Goal: Information Seeking & Learning: Learn about a topic

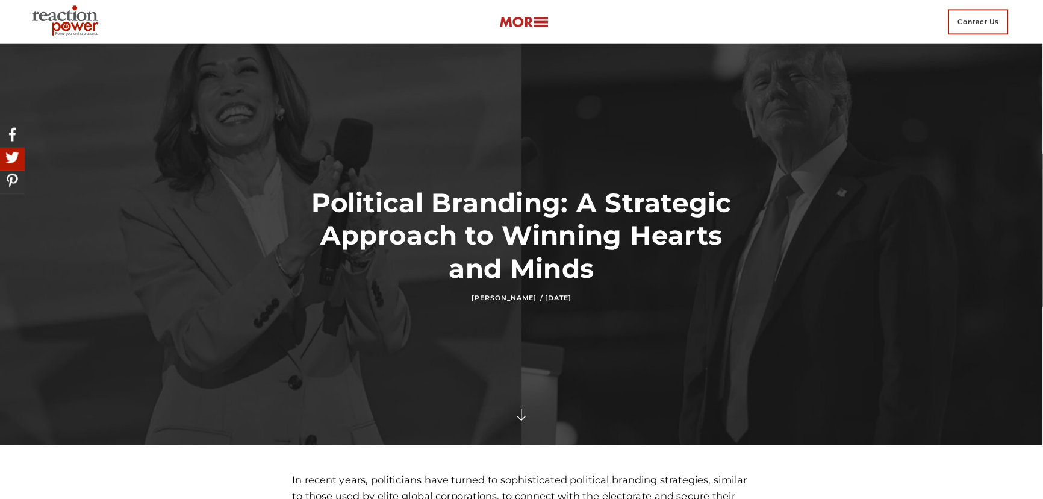
scroll to position [361, 0]
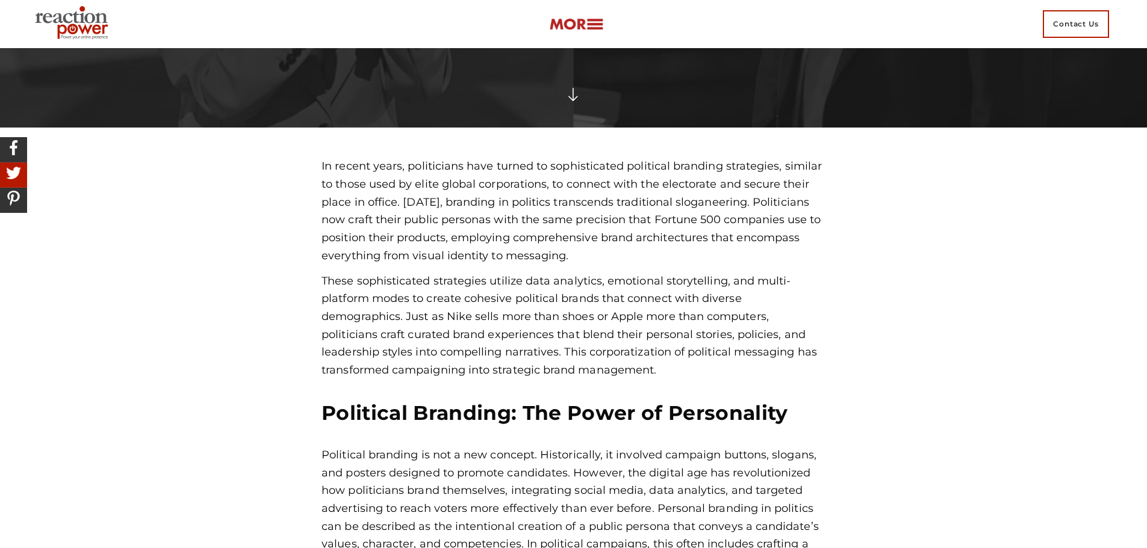
click at [455, 182] on p "In recent years, politicians have turned to sophisticated political branding st…" at bounding box center [574, 211] width 504 height 107
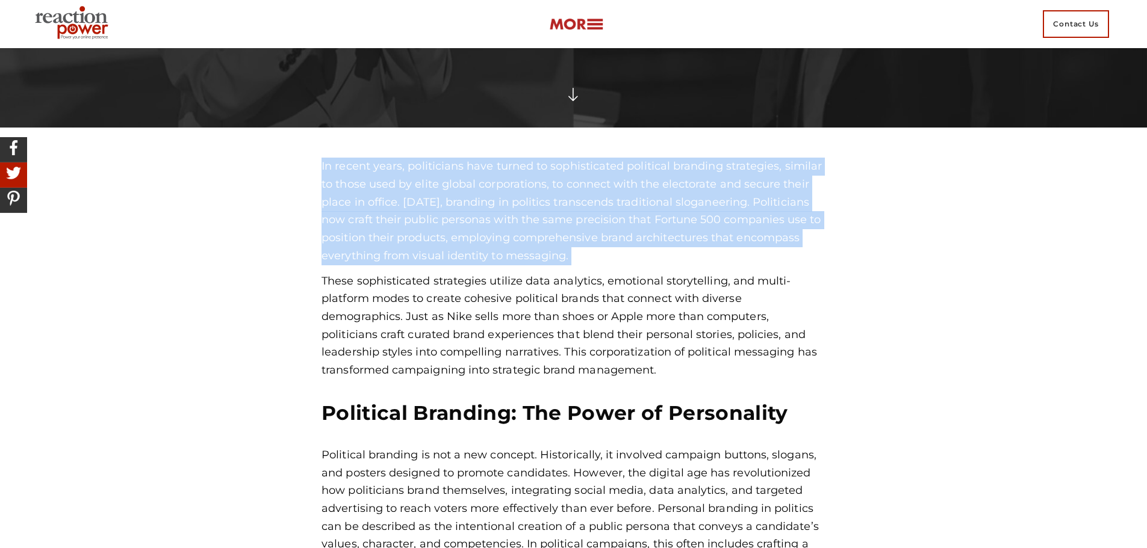
click at [455, 182] on p "In recent years, politicians have turned to sophisticated political branding st…" at bounding box center [574, 211] width 504 height 107
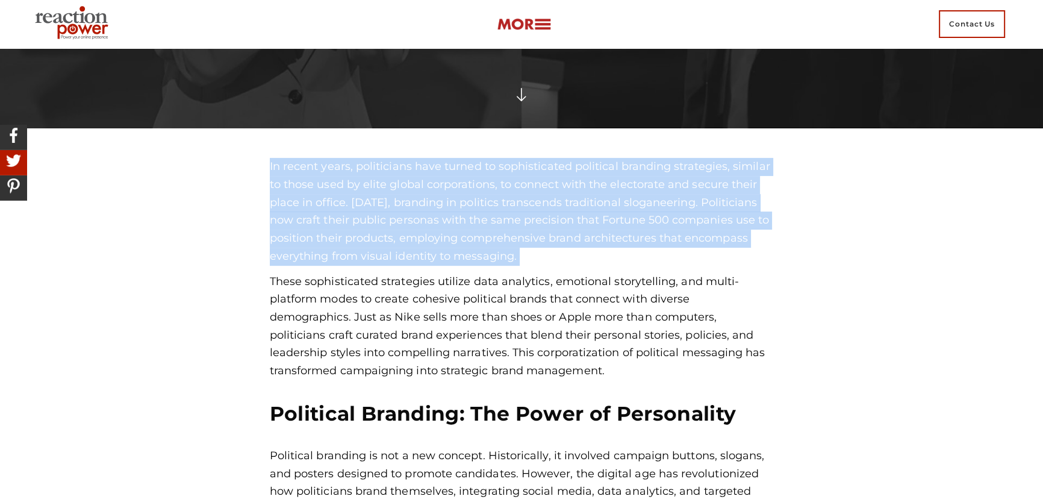
click at [546, 214] on p "In recent years, politicians have turned to sophisticated political branding st…" at bounding box center [522, 211] width 504 height 107
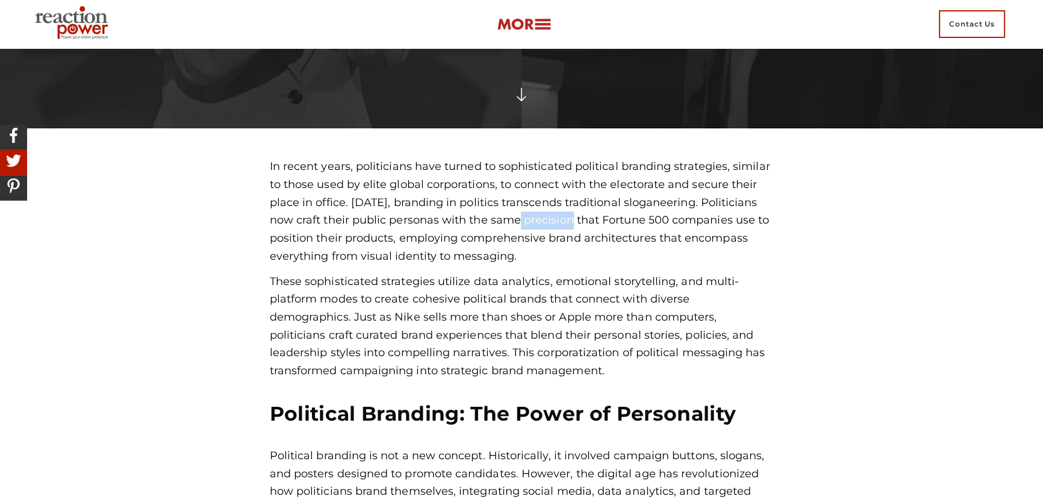
click at [546, 214] on p "In recent years, politicians have turned to sophisticated political branding st…" at bounding box center [522, 211] width 504 height 107
click at [545, 30] on img at bounding box center [524, 24] width 54 height 14
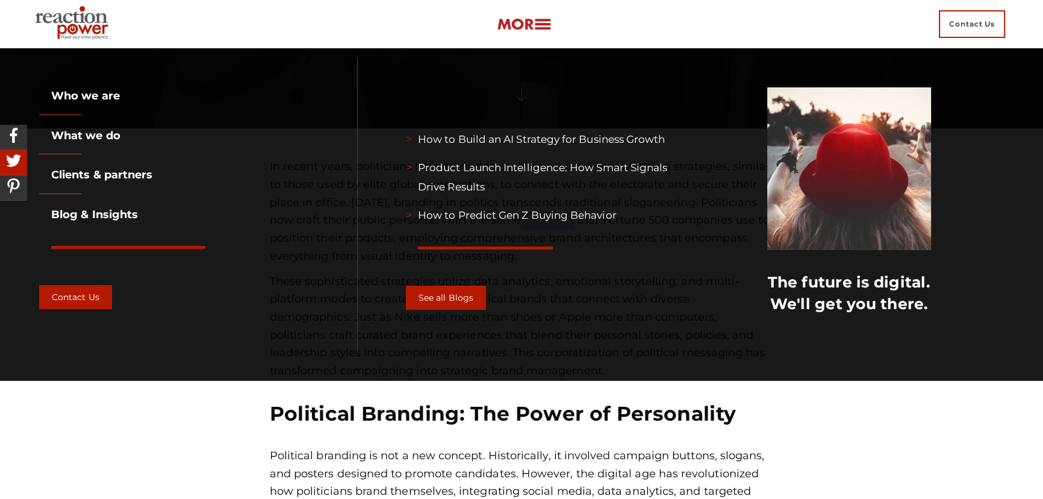
click at [545, 30] on img at bounding box center [524, 24] width 54 height 14
click at [545, 57] on div "Recent Posts How to Build an AI Strategy for Business Growth Product Launch Int…" at bounding box center [685, 214] width 655 height 314
click at [544, 26] on img at bounding box center [524, 24] width 54 height 14
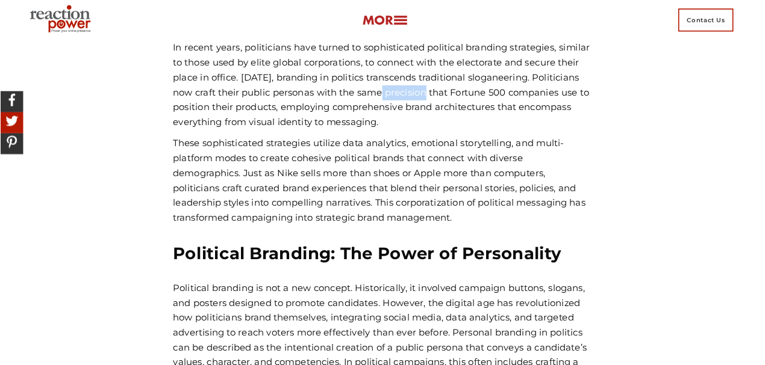
scroll to position [470, 0]
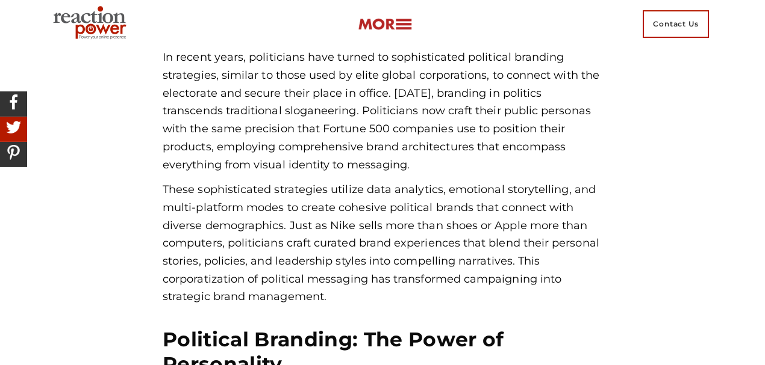
click at [177, 180] on div "In recent years, politicians have turned to sophisticated political branding st…" at bounding box center [383, 178] width 440 height 258
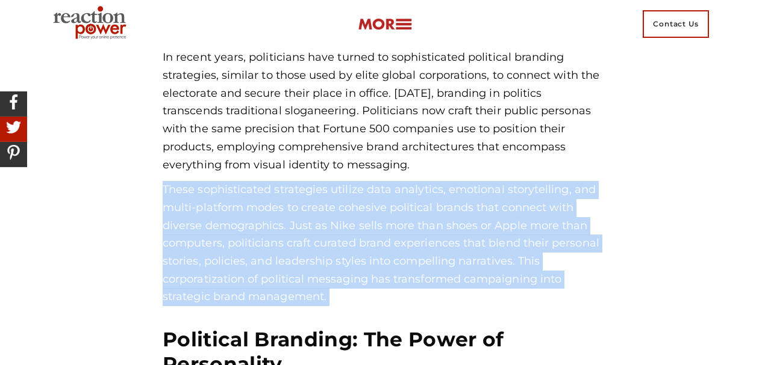
click at [177, 180] on div "In recent years, politicians have turned to sophisticated political branding st…" at bounding box center [383, 178] width 440 height 258
click at [278, 203] on p "These sophisticated strategies utilize data analytics, emotional storytelling, …" at bounding box center [383, 243] width 440 height 125
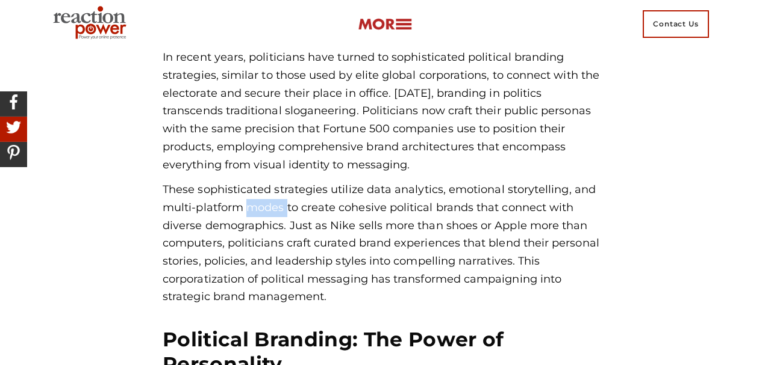
click at [278, 203] on p "These sophisticated strategies utilize data analytics, emotional storytelling, …" at bounding box center [383, 243] width 440 height 125
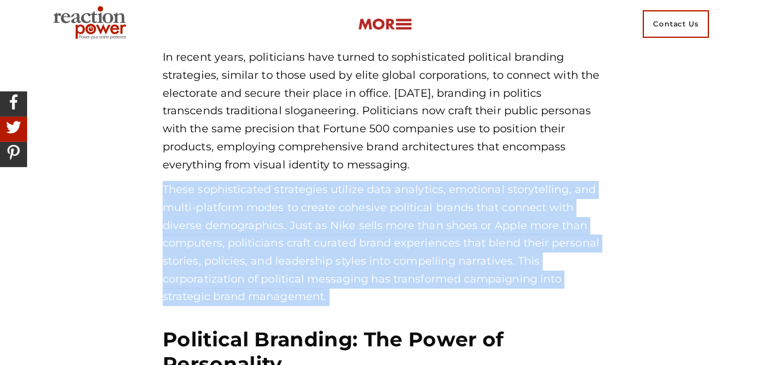
click at [278, 203] on p "These sophisticated strategies utilize data analytics, emotional storytelling, …" at bounding box center [383, 243] width 440 height 125
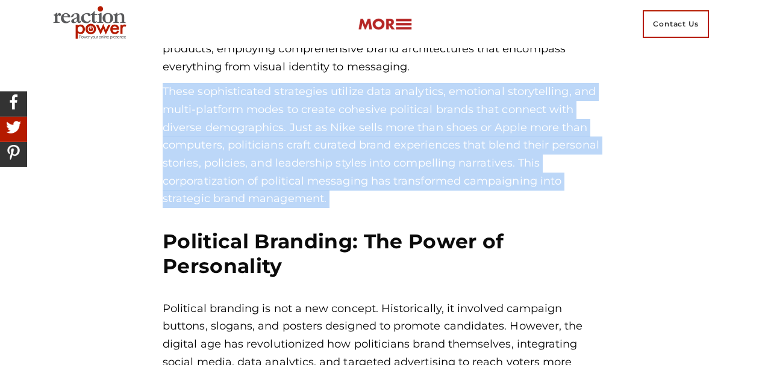
scroll to position [631, 0]
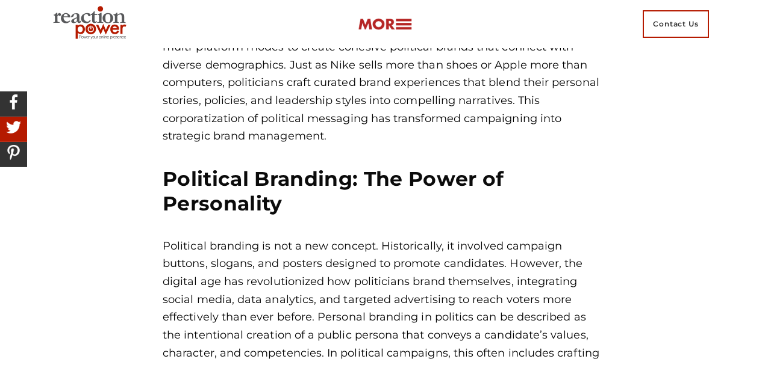
click at [216, 177] on h2 "Political Branding: The Power of Personality" at bounding box center [383, 192] width 440 height 50
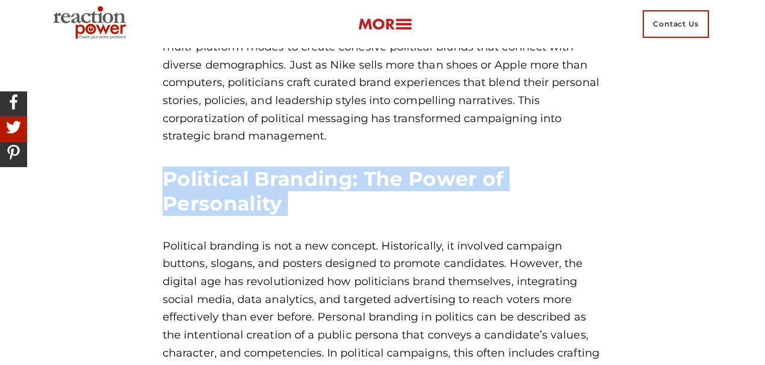
click at [216, 177] on h2 "Political Branding: The Power of Personality" at bounding box center [383, 192] width 440 height 50
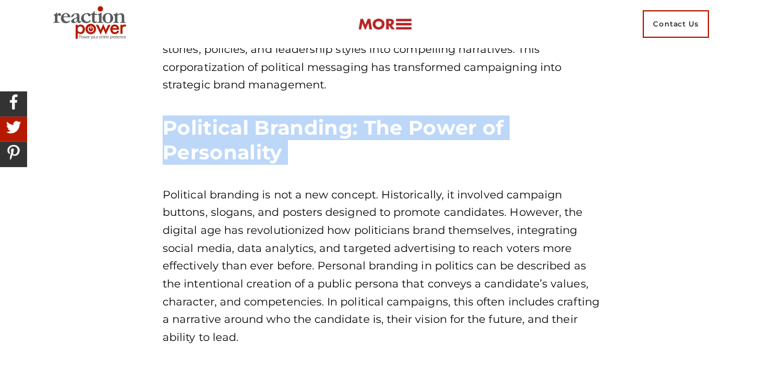
scroll to position [751, 0]
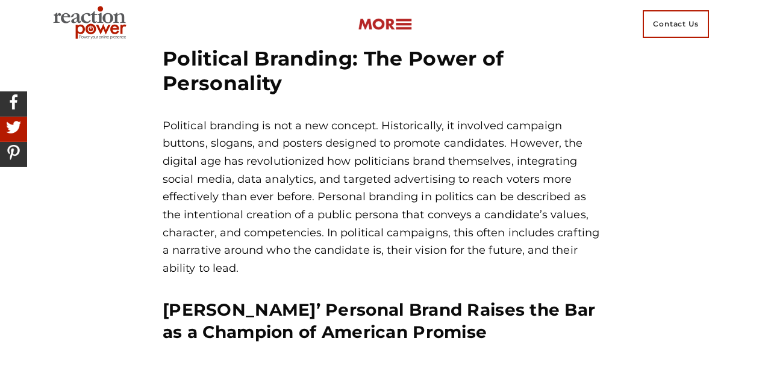
click at [208, 130] on p "Political branding is not a new concept. Historically, it involved campaign but…" at bounding box center [383, 197] width 440 height 161
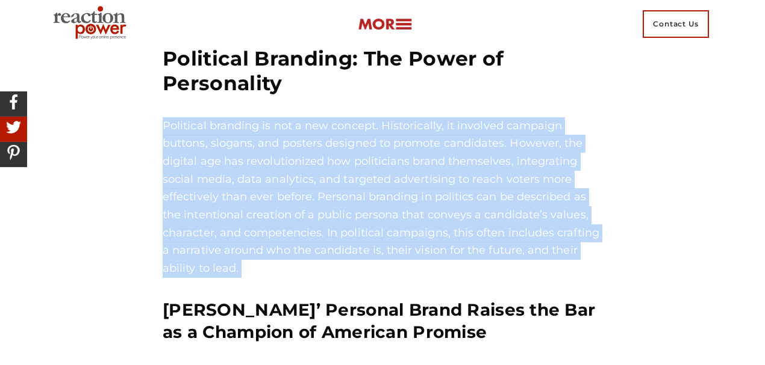
click at [208, 130] on p "Political branding is not a new concept. Historically, it involved campaign but…" at bounding box center [383, 197] width 440 height 161
click at [365, 237] on p "Political branding is not a new concept. Historically, it involved campaign but…" at bounding box center [383, 197] width 440 height 161
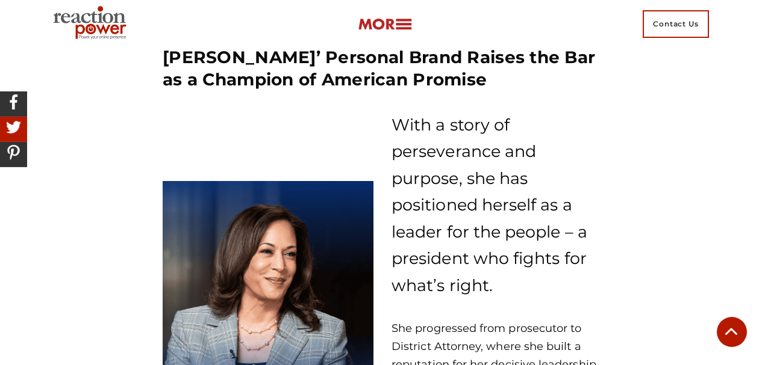
scroll to position [992, 0]
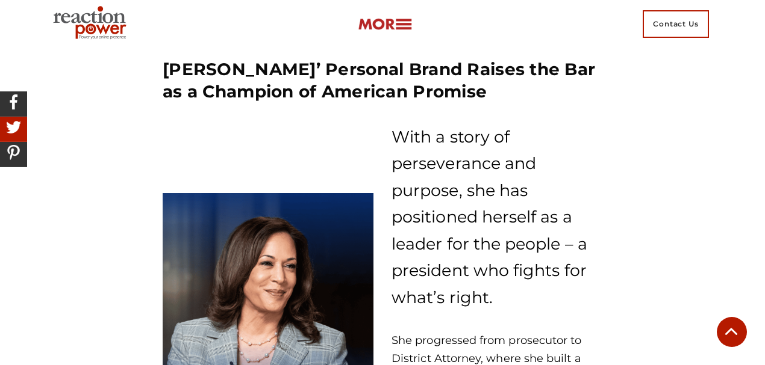
click at [409, 130] on p "With a story of perseverance and purpose, she has positioned herself as a leade…" at bounding box center [496, 218] width 211 height 188
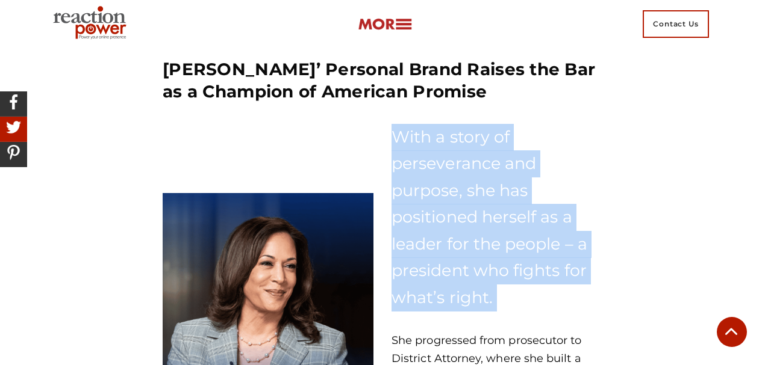
click at [409, 130] on p "With a story of perseverance and purpose, she has positioned herself as a leade…" at bounding box center [496, 218] width 211 height 188
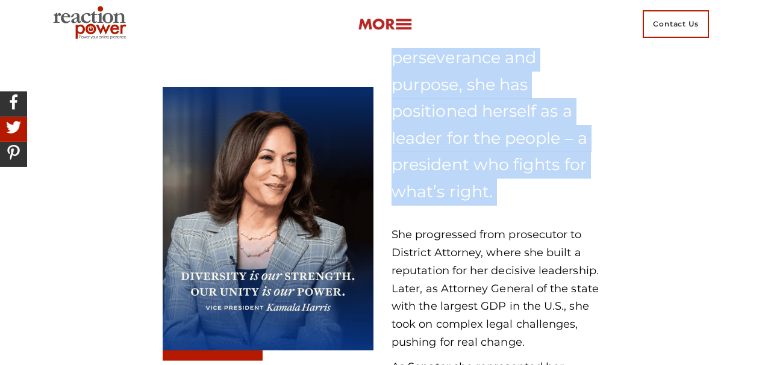
scroll to position [1152, 0]
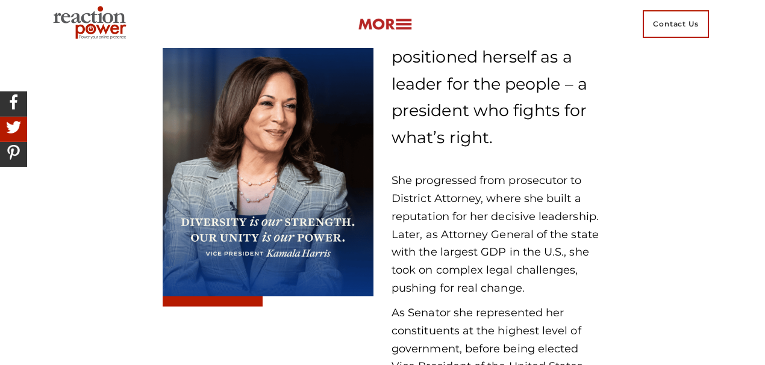
click at [429, 181] on p "She progressed from prosecutor to District Attorney, where she built a reputati…" at bounding box center [496, 234] width 211 height 125
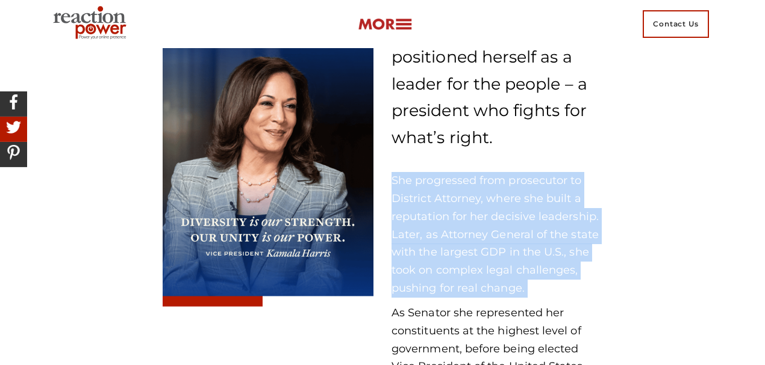
click at [429, 181] on p "She progressed from prosecutor to District Attorney, where she built a reputati…" at bounding box center [496, 234] width 211 height 125
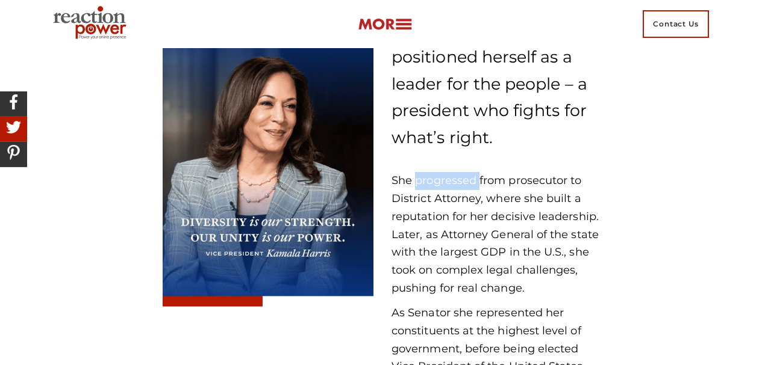
click at [429, 181] on p "She progressed from prosecutor to District Attorney, where she built a reputati…" at bounding box center [496, 234] width 211 height 125
click at [473, 202] on p "She progressed from prosecutor to District Attorney, where she built a reputati…" at bounding box center [496, 234] width 211 height 125
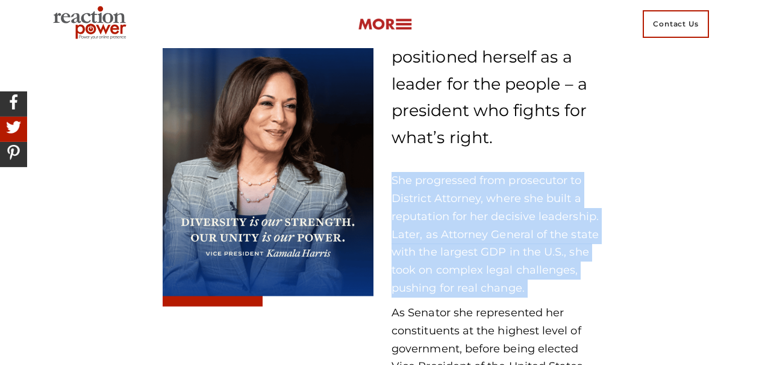
click at [473, 202] on p "She progressed from prosecutor to District Attorney, where she built a reputati…" at bounding box center [496, 234] width 211 height 125
click at [456, 228] on p "She progressed from prosecutor to District Attorney, where she built a reputati…" at bounding box center [496, 234] width 211 height 125
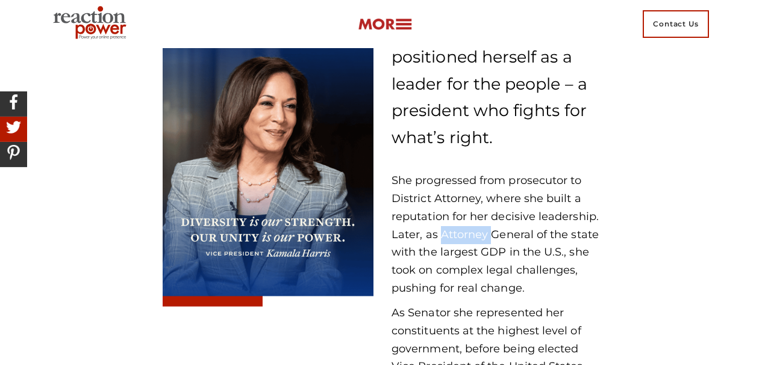
click at [456, 228] on p "She progressed from prosecutor to District Attorney, where she built a reputati…" at bounding box center [496, 234] width 211 height 125
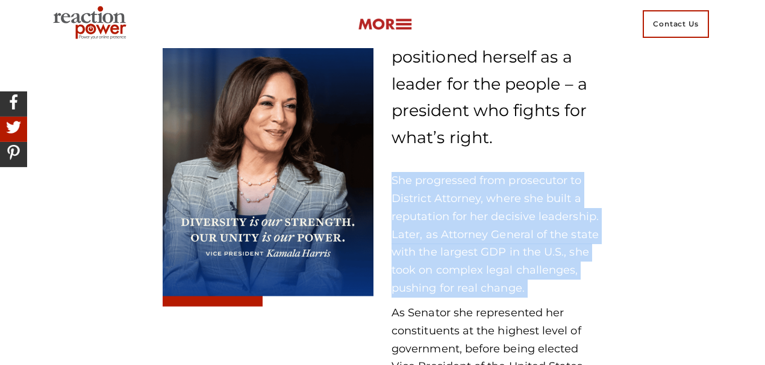
click at [456, 228] on p "She progressed from prosecutor to District Attorney, where she built a reputati…" at bounding box center [496, 234] width 211 height 125
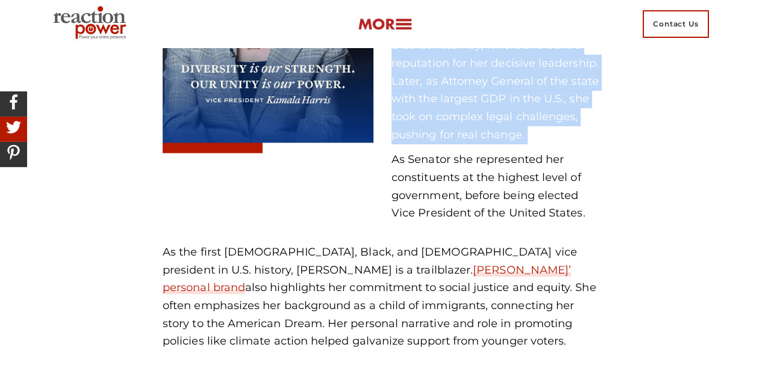
scroll to position [1313, 0]
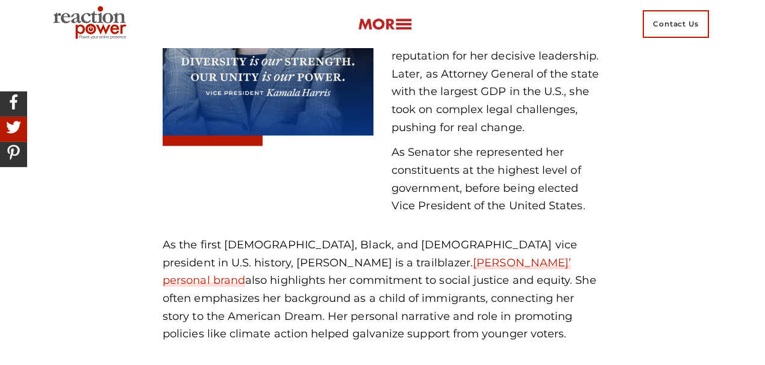
click at [412, 151] on p "As Senator she represented her constituents at the highest level of government,…" at bounding box center [496, 180] width 211 height 72
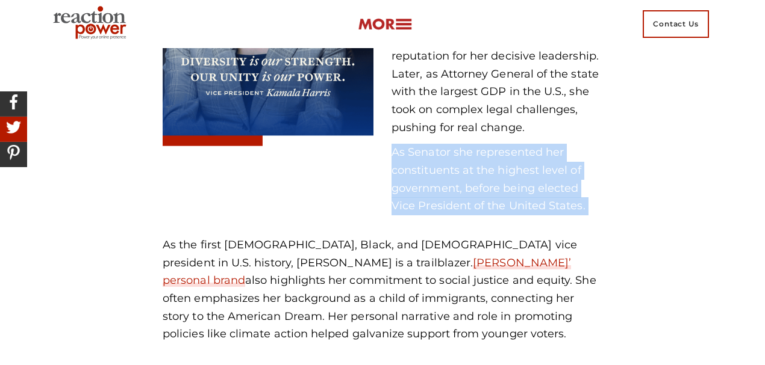
click at [412, 151] on p "As Senator she represented her constituents at the highest level of government,…" at bounding box center [496, 180] width 211 height 72
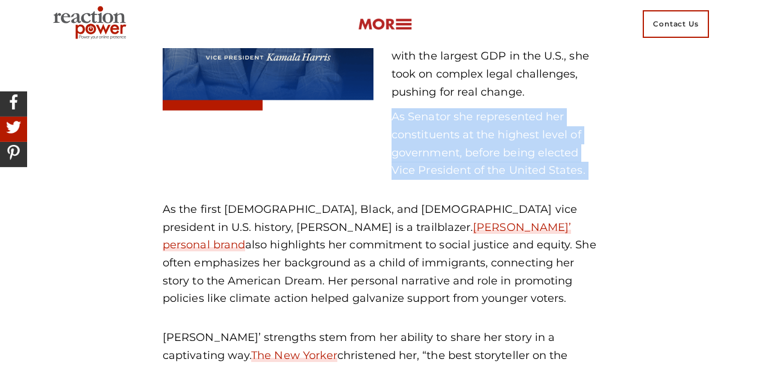
scroll to position [1393, 0]
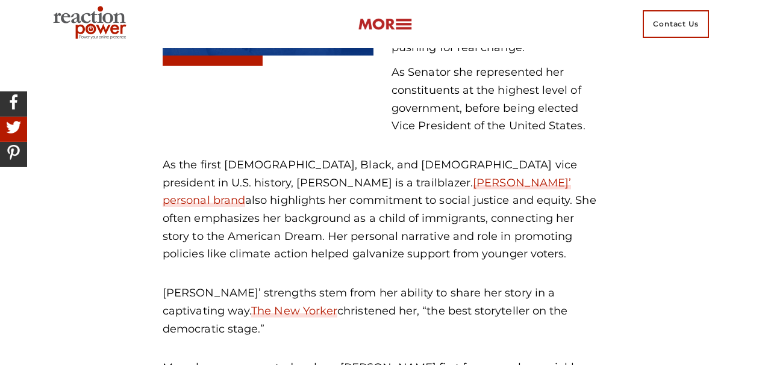
click at [208, 166] on p "As the first [DEMOGRAPHIC_DATA], Black, and [DEMOGRAPHIC_DATA] vice president i…" at bounding box center [383, 210] width 440 height 107
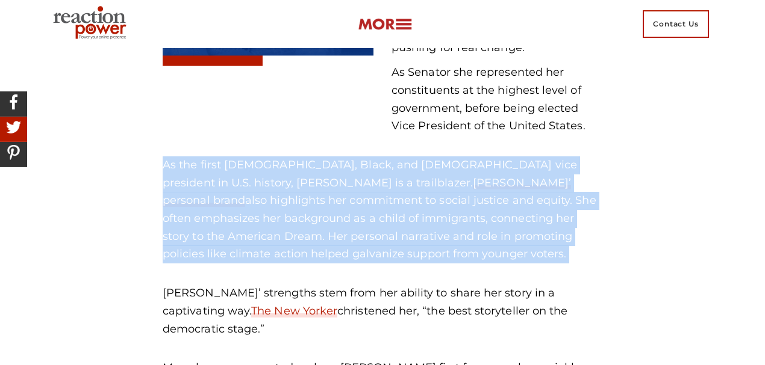
click at [208, 166] on p "As the first [DEMOGRAPHIC_DATA], Black, and [DEMOGRAPHIC_DATA] vice president i…" at bounding box center [383, 210] width 440 height 107
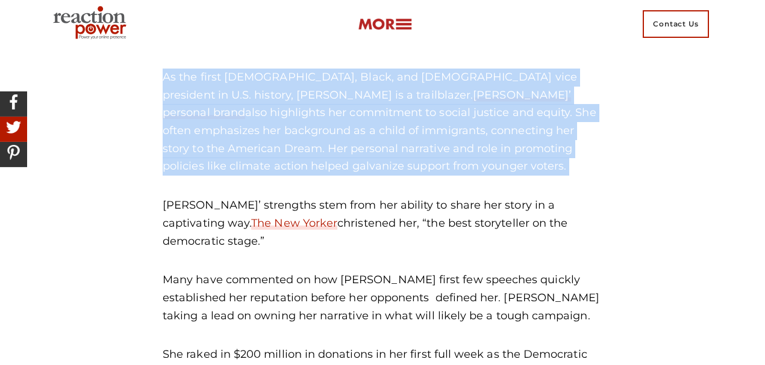
scroll to position [1554, 0]
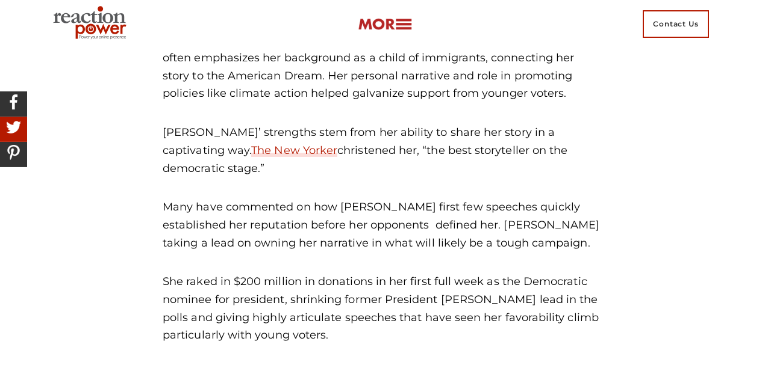
click at [248, 129] on p "[PERSON_NAME]’ strengths stem from her ability to share her story in a captivat…" at bounding box center [383, 151] width 440 height 54
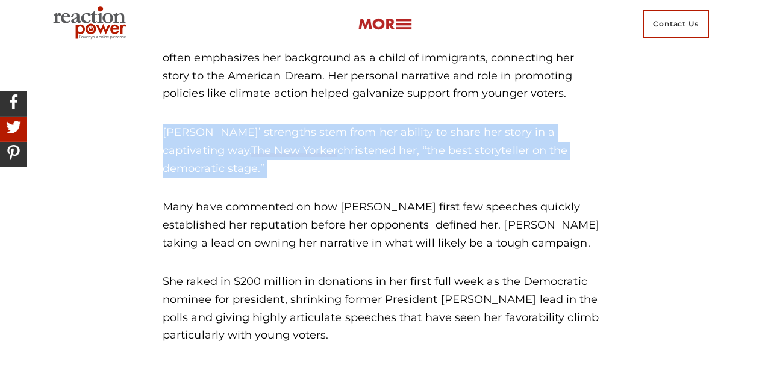
click at [248, 129] on p "[PERSON_NAME]’ strengths stem from her ability to share her story in a captivat…" at bounding box center [383, 151] width 440 height 54
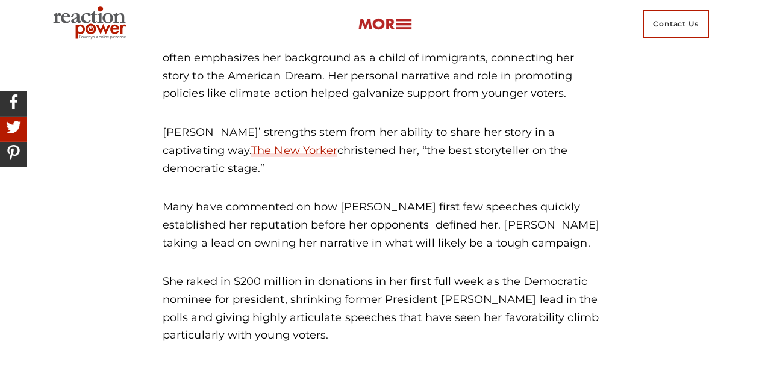
click at [205, 209] on p "Many have commented on how [PERSON_NAME] first few speeches quickly established…" at bounding box center [383, 226] width 440 height 54
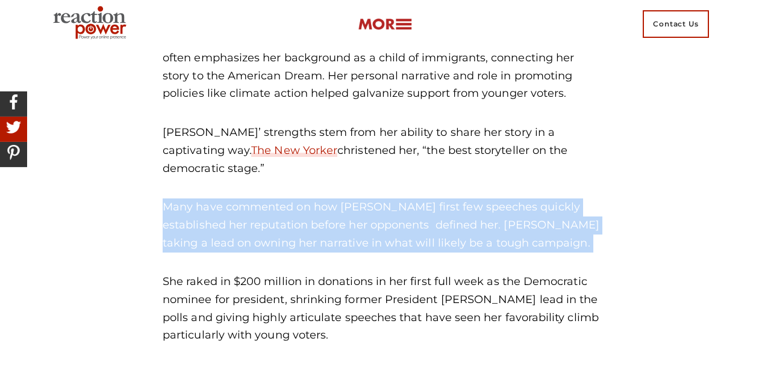
click at [205, 209] on p "Many have commented on how [PERSON_NAME] first few speeches quickly established…" at bounding box center [383, 226] width 440 height 54
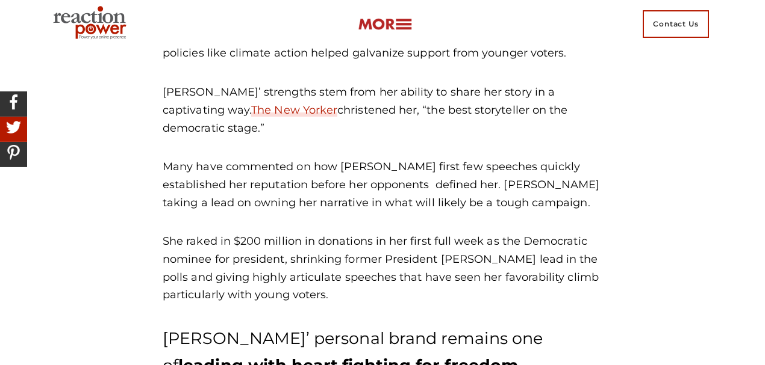
click at [217, 240] on p "She raked in $200 million in donations in her first full week as the Democratic…" at bounding box center [383, 269] width 440 height 72
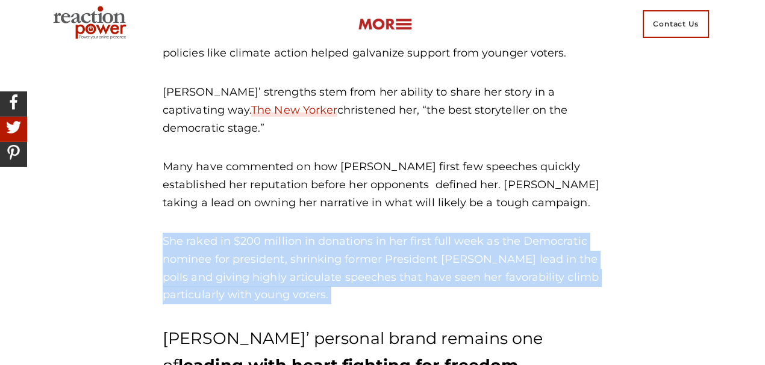
click at [217, 240] on p "She raked in $200 million in donations in her first full week as the Democratic…" at bounding box center [383, 269] width 440 height 72
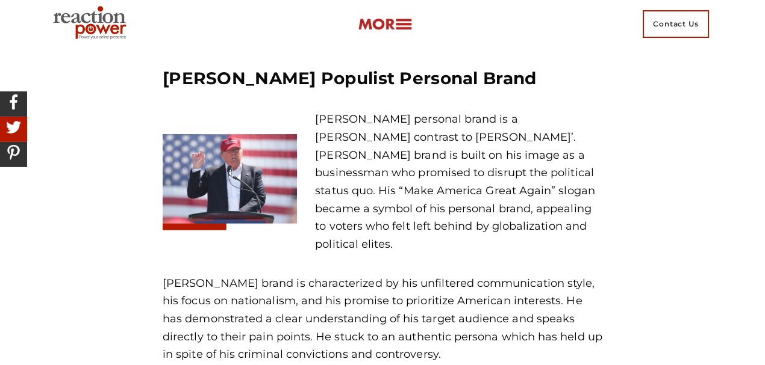
scroll to position [1956, 0]
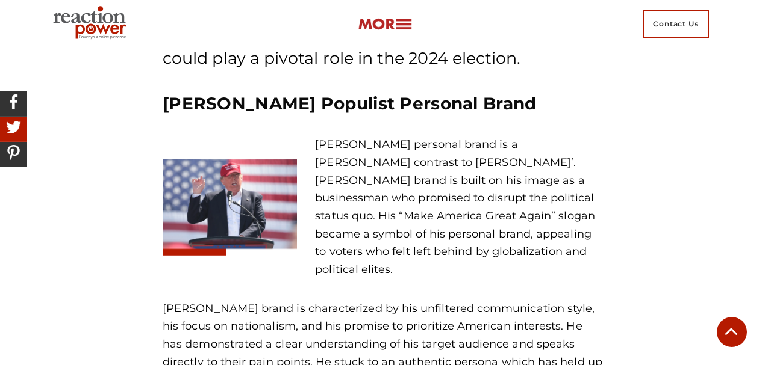
click at [406, 22] on img at bounding box center [385, 24] width 54 height 14
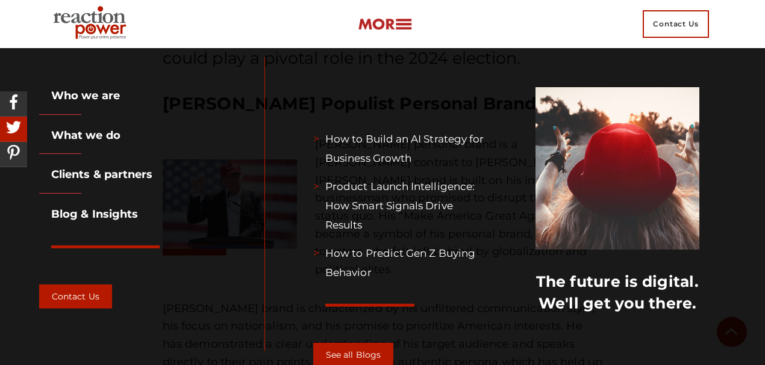
click at [445, 24] on div "Contact Us" at bounding box center [382, 24] width 668 height 48
click at [400, 23] on img at bounding box center [385, 24] width 54 height 14
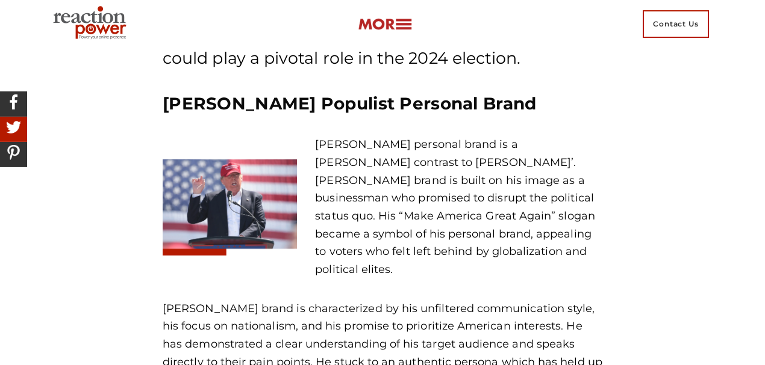
click at [399, 29] on img at bounding box center [385, 24] width 54 height 14
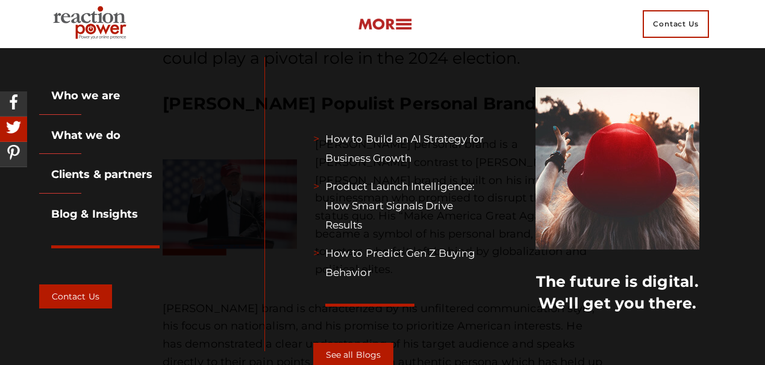
click at [399, 29] on img at bounding box center [385, 24] width 54 height 14
